Goal: Task Accomplishment & Management: Manage account settings

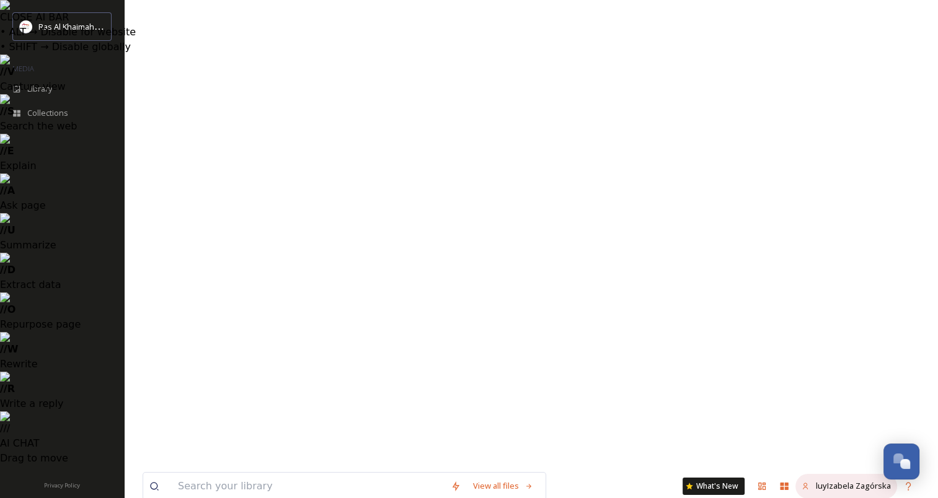
click at [861, 480] on span "luyIzabela Zagórska" at bounding box center [852, 485] width 75 height 11
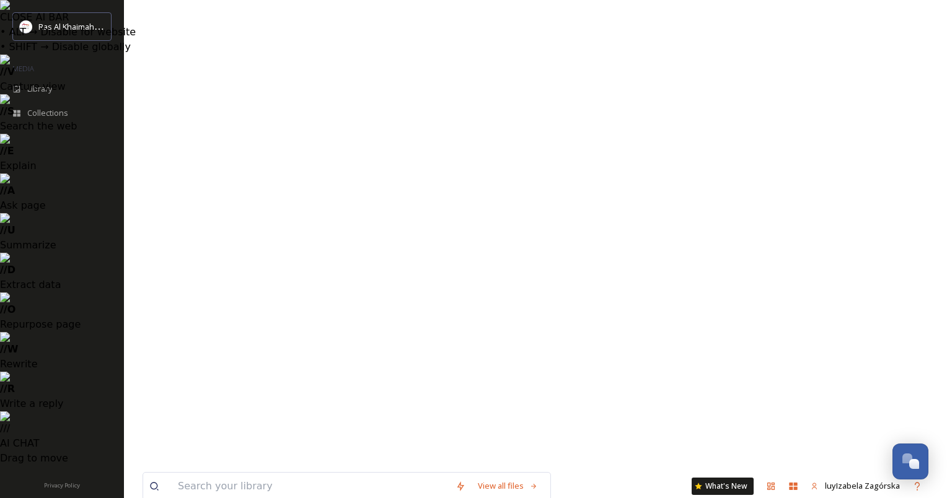
click at [861, 480] on span "luyIzabela Zagórska" at bounding box center [862, 485] width 75 height 11
click at [879, 480] on span "luyIzabela Zagórska" at bounding box center [862, 485] width 75 height 11
click at [776, 481] on icon at bounding box center [771, 486] width 10 height 10
